Goal: Transaction & Acquisition: Purchase product/service

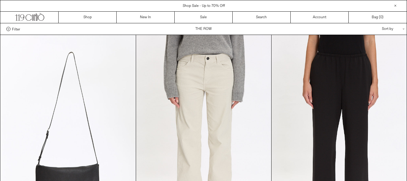
scroll to position [1585, 0]
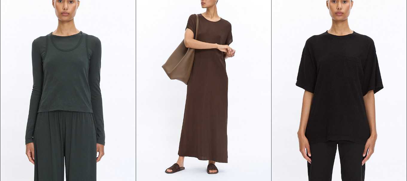
scroll to position [1535, 0]
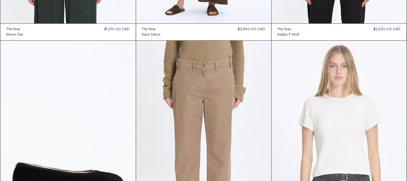
click at [361, 123] on at bounding box center [339, 142] width 135 height 203
click at [349, 128] on at bounding box center [339, 142] width 135 height 203
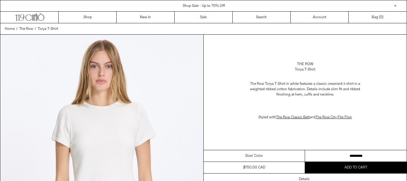
click at [350, 153] on select "**********" at bounding box center [356, 156] width 102 height 12
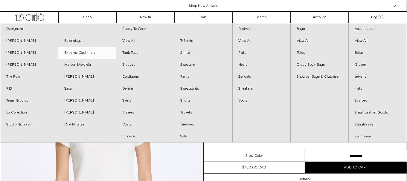
click at [84, 54] on link "Extreme Cashmere" at bounding box center [87, 53] width 58 height 12
